Goal: Task Accomplishment & Management: Use online tool/utility

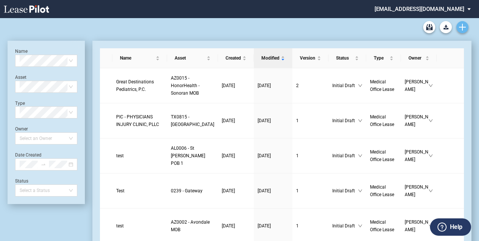
click at [460, 27] on use "Create new document" at bounding box center [462, 27] width 7 height 7
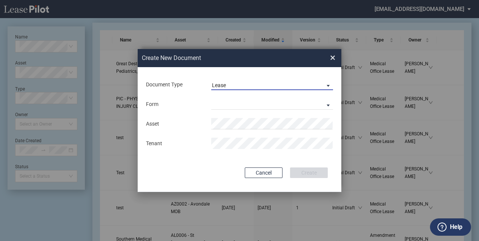
click at [244, 88] on span "Lease" at bounding box center [266, 86] width 108 height 8
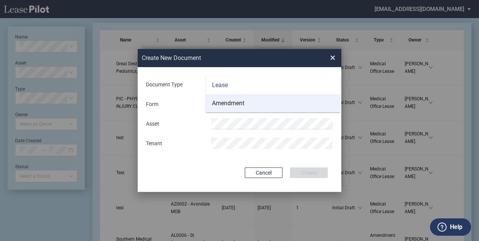
click at [258, 104] on md-option "Amendment" at bounding box center [273, 103] width 134 height 18
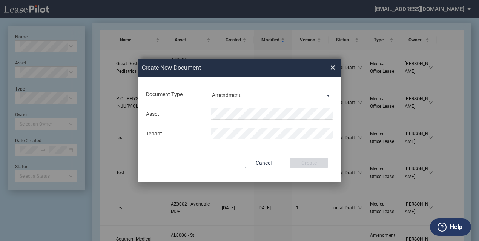
click at [333, 71] on span "×" at bounding box center [332, 67] width 5 height 12
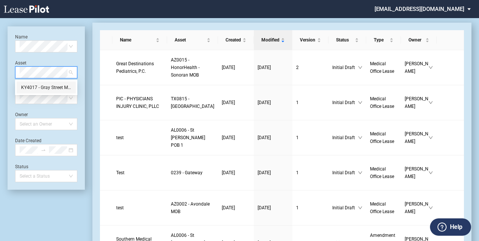
click at [42, 86] on div "KY4017 - Gray Street MOB" at bounding box center [46, 88] width 50 height 8
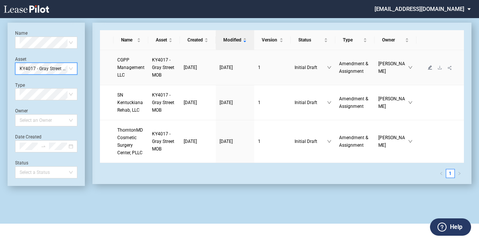
click at [428, 67] on icon "edit" at bounding box center [430, 67] width 5 height 5
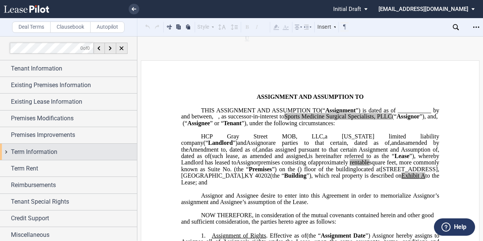
scroll to position [2, 0]
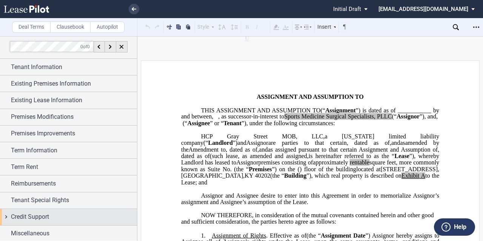
click at [43, 213] on span "Credit Support" at bounding box center [30, 216] width 38 height 9
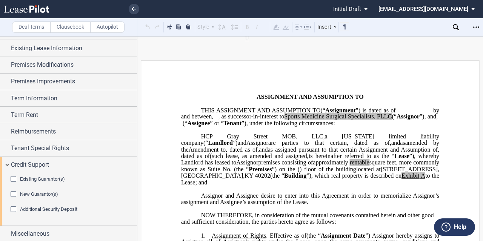
click at [39, 196] on span "New Guarantor(s)" at bounding box center [39, 194] width 38 height 6
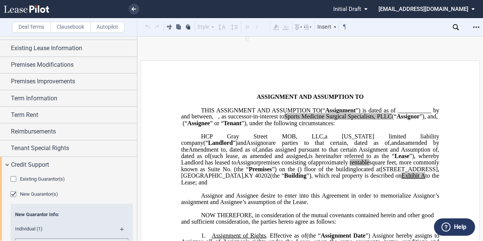
drag, startPoint x: 39, startPoint y: 196, endPoint x: 135, endPoint y: 117, distance: 123.6
click at [71, 151] on div "Tenant Information Tenant Information Tenant Name Tenant Type Entity Individual…" at bounding box center [68, 217] width 137 height 420
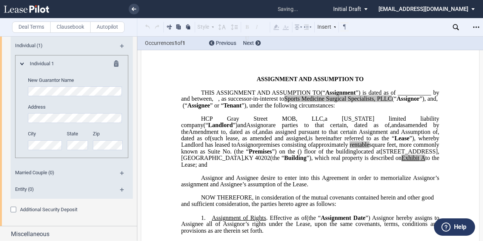
scroll to position [0, 0]
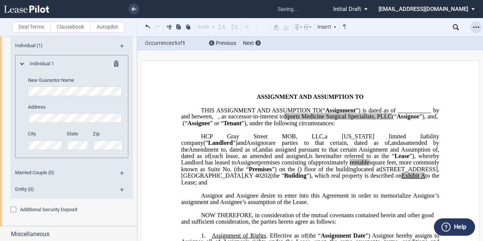
click at [473, 25] on icon "Open Lease options menu" at bounding box center [476, 27] width 6 height 6
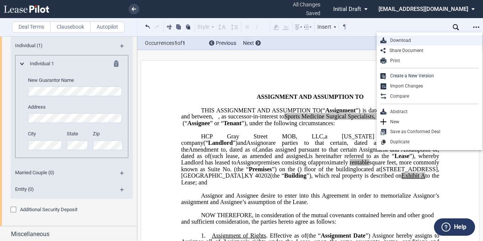
click at [432, 42] on div "Download" at bounding box center [432, 40] width 92 height 6
